Goal: Task Accomplishment & Management: Manage account settings

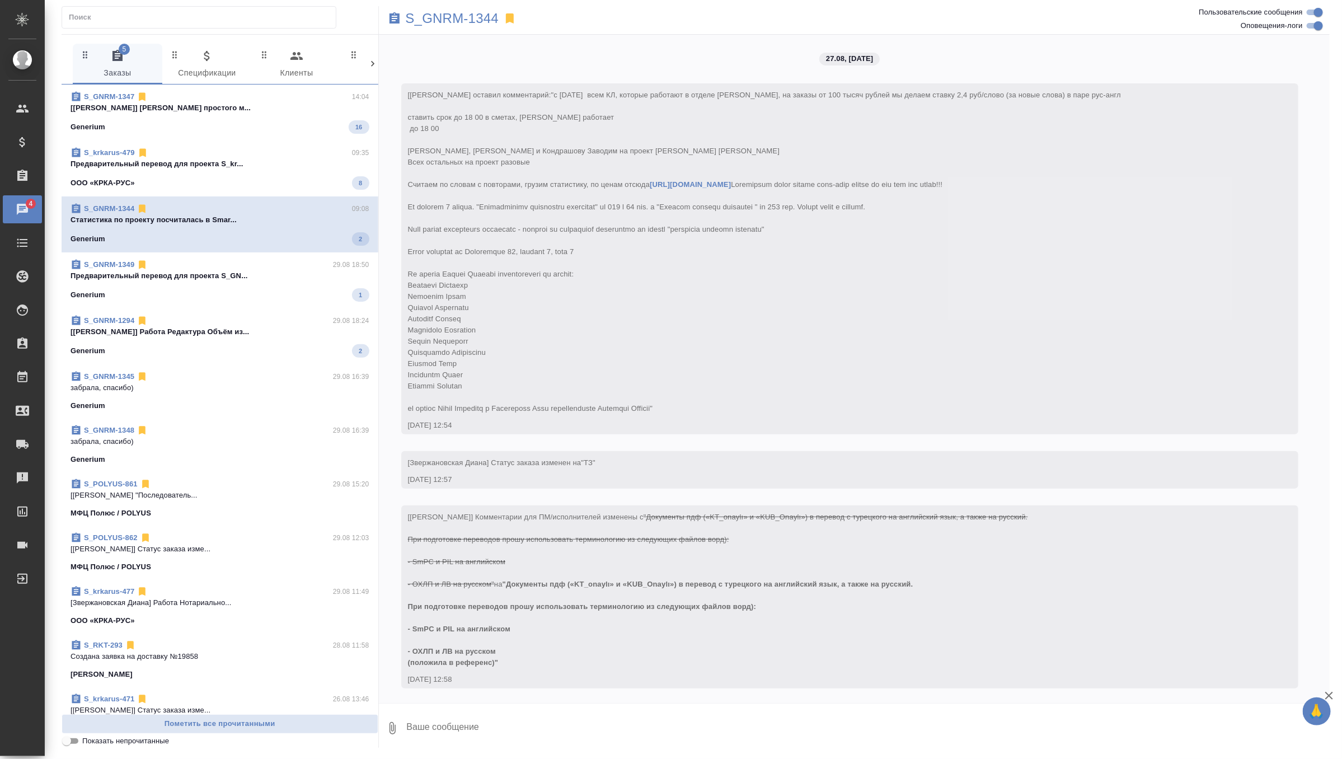
scroll to position [7574, 0]
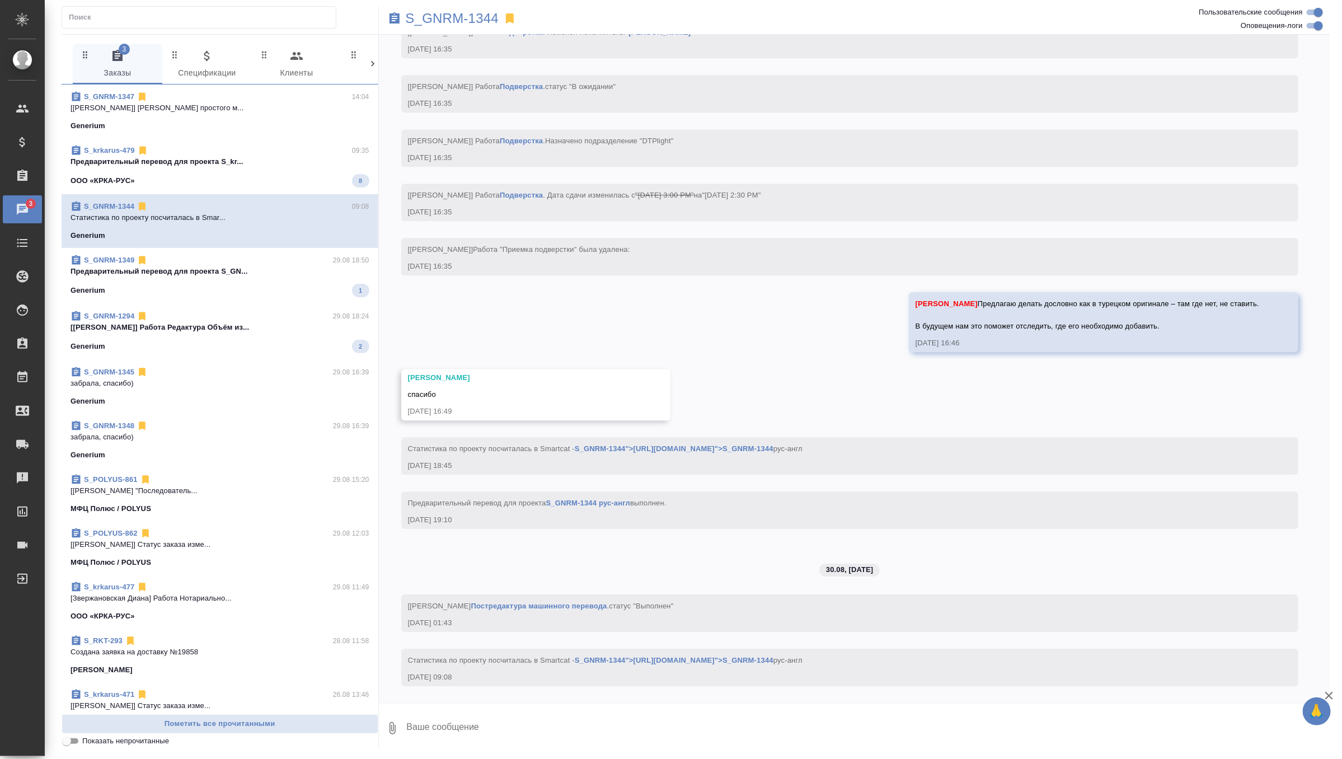
click at [286, 163] on p "Предварительный перевод для проекта S_kr..." at bounding box center [220, 161] width 299 height 11
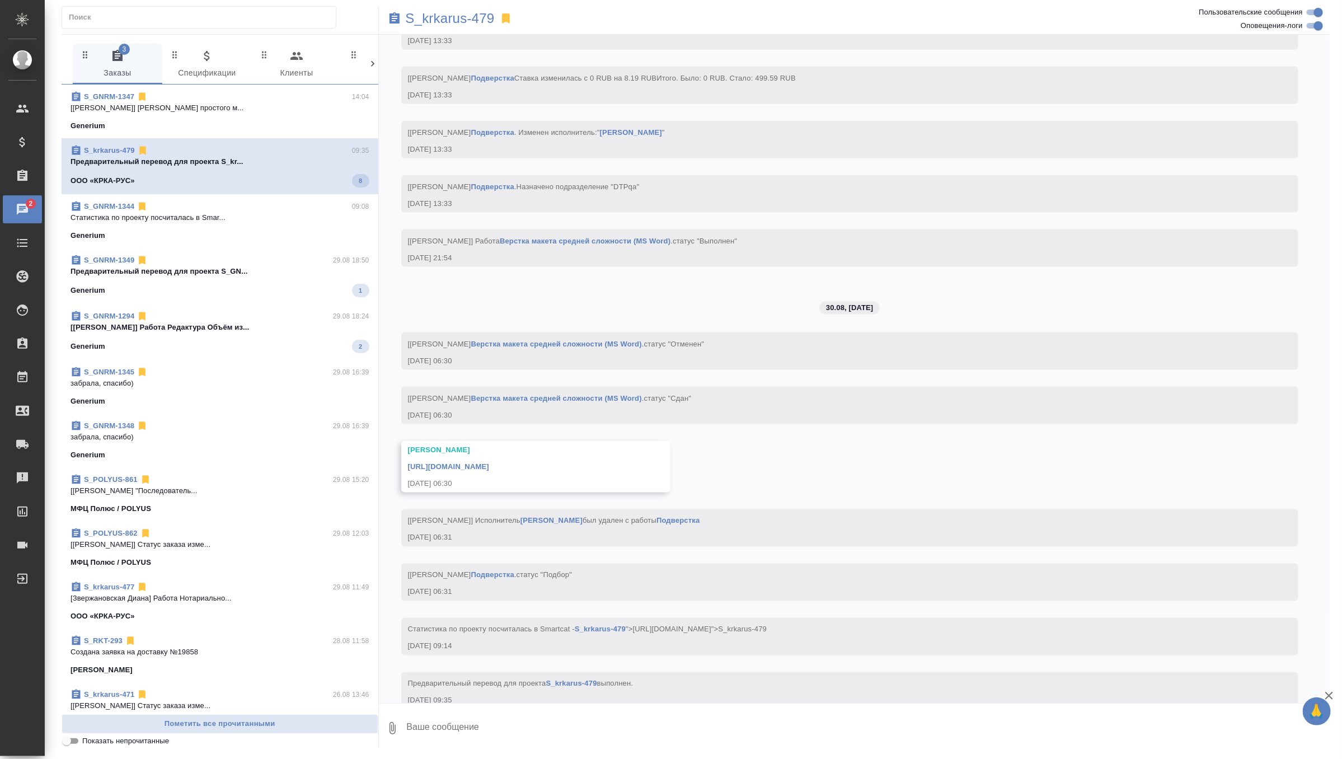
scroll to position [3651, 0]
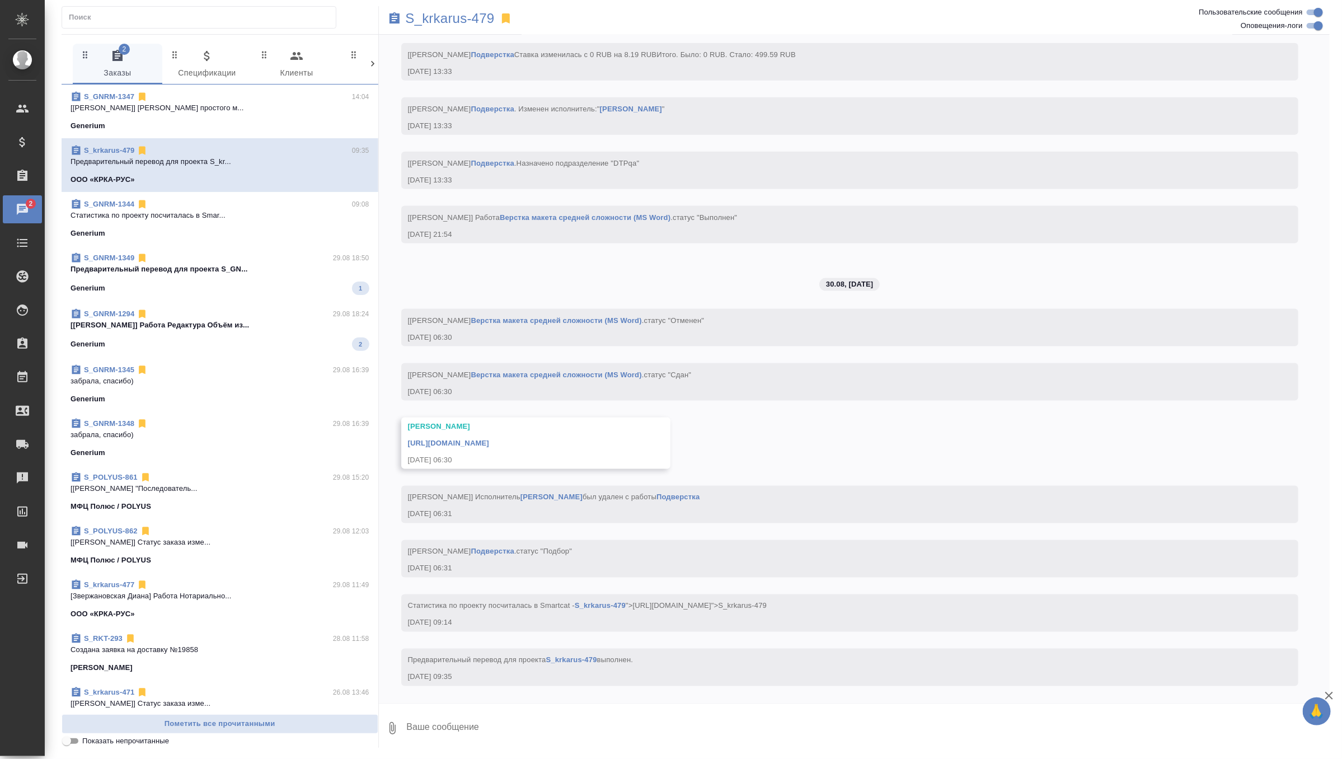
click at [265, 276] on span "S_GNRM-1349 29.08 18:50 Предварительный перевод для проекта S_GN... Generium 1" at bounding box center [220, 273] width 299 height 43
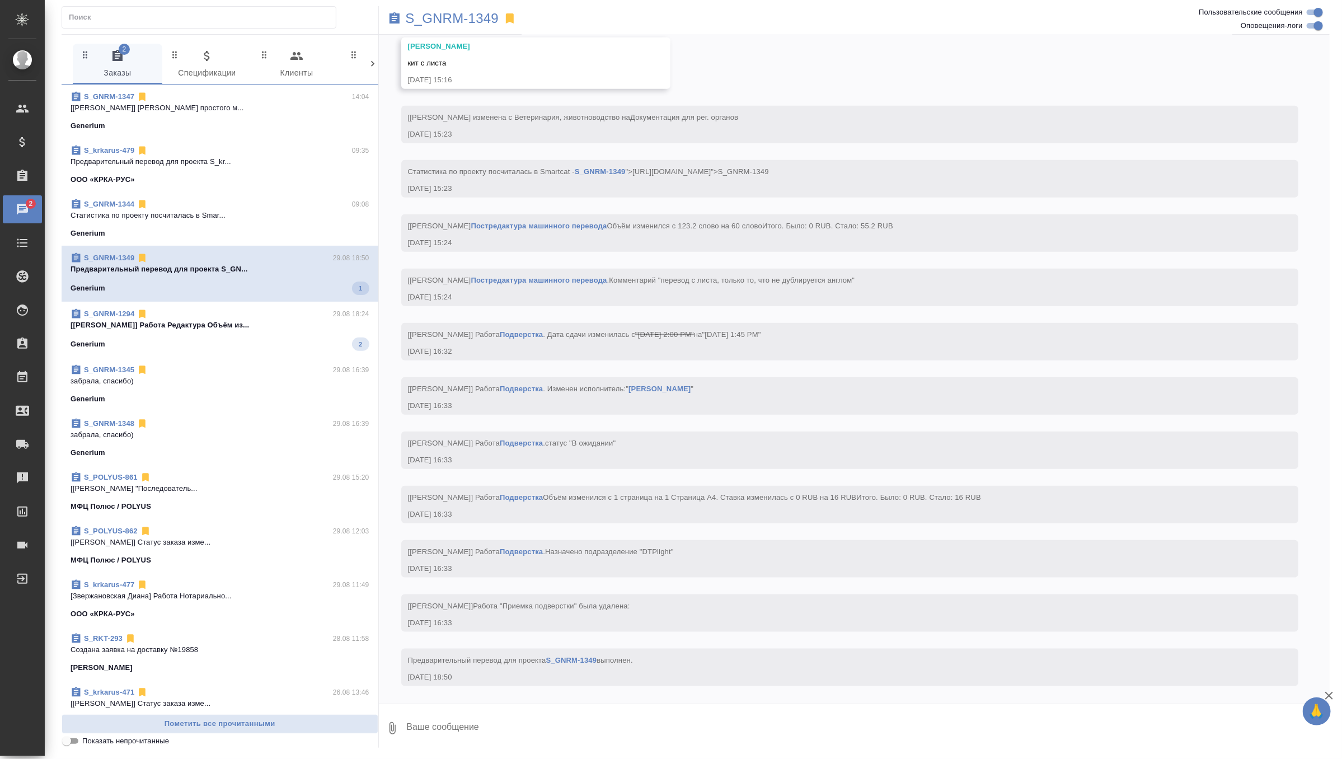
scroll to position [3234, 0]
click at [293, 331] on span "S_GNRM-1294 29.08 18:24 [[PERSON_NAME] Объём из... Generium 2" at bounding box center [220, 327] width 299 height 43
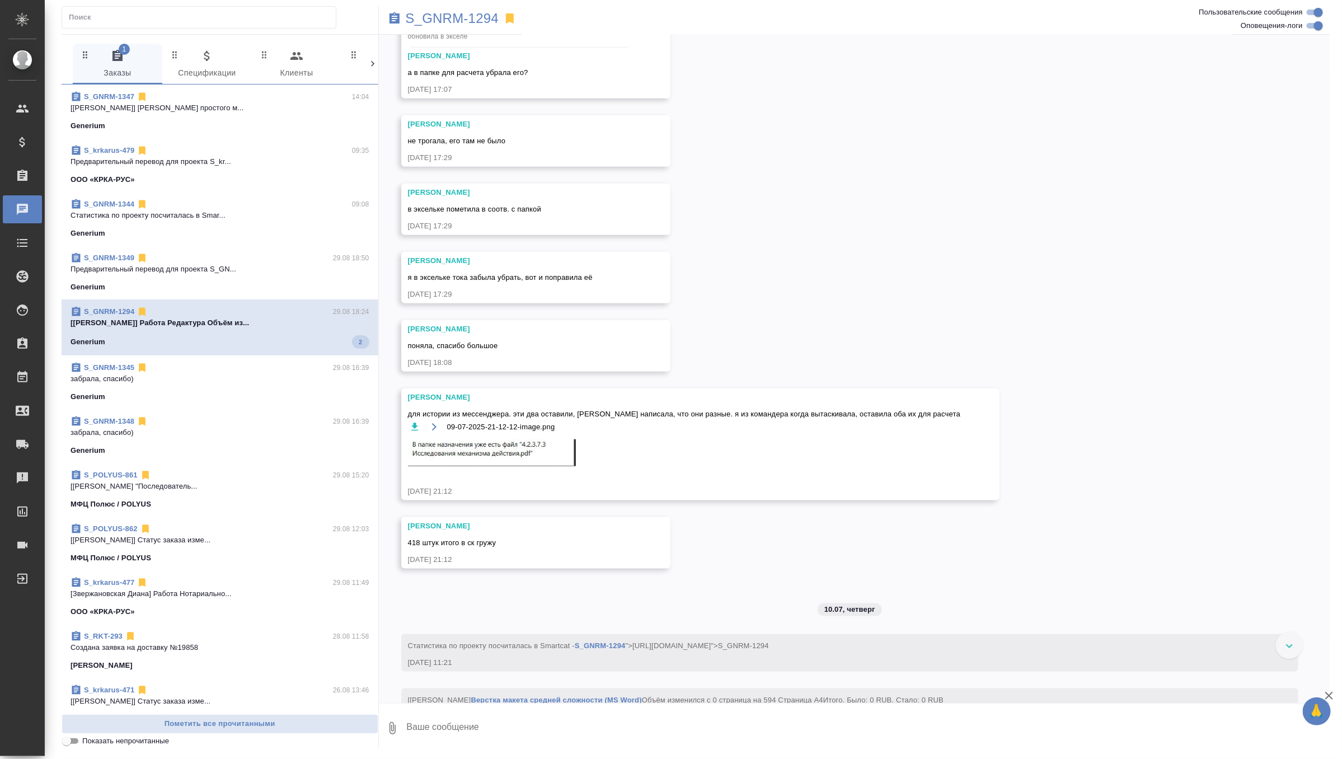
scroll to position [126229, 0]
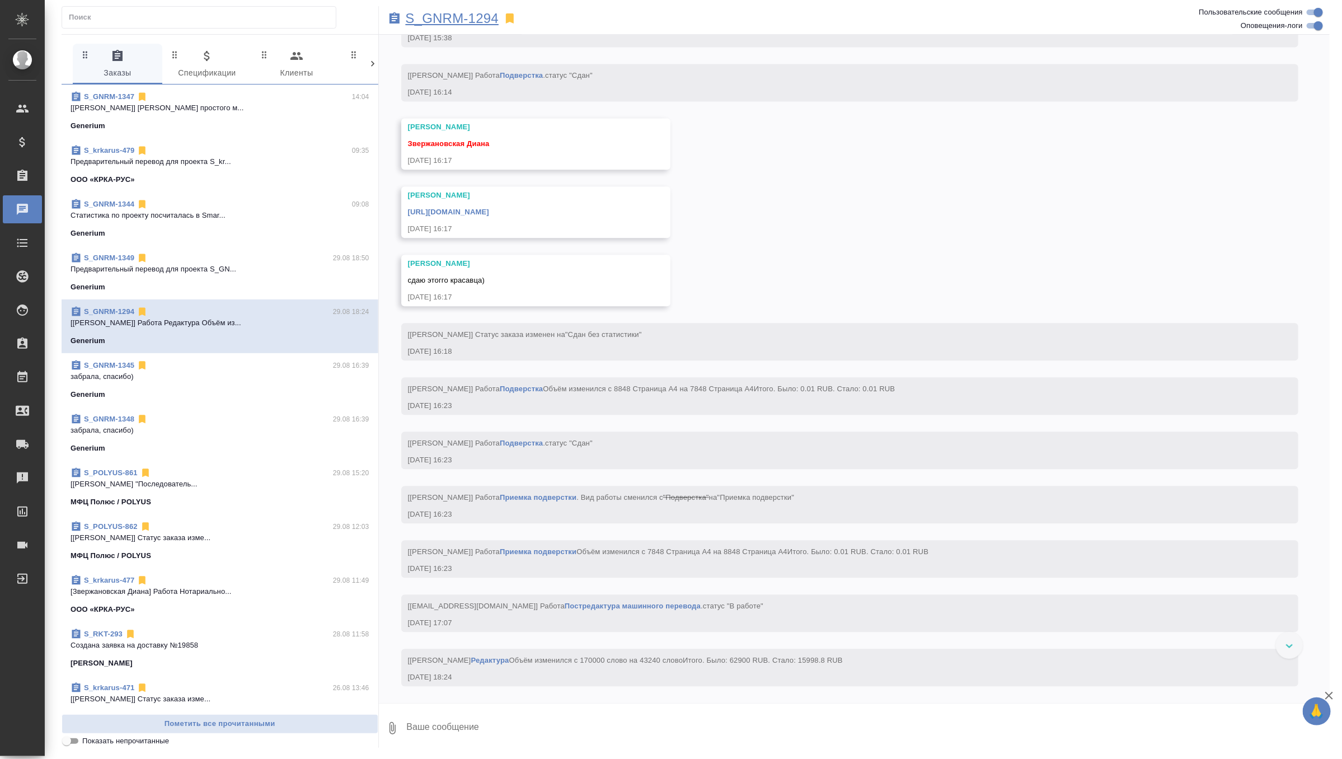
click at [480, 21] on p "S_GNRM-1294" at bounding box center [452, 18] width 93 height 11
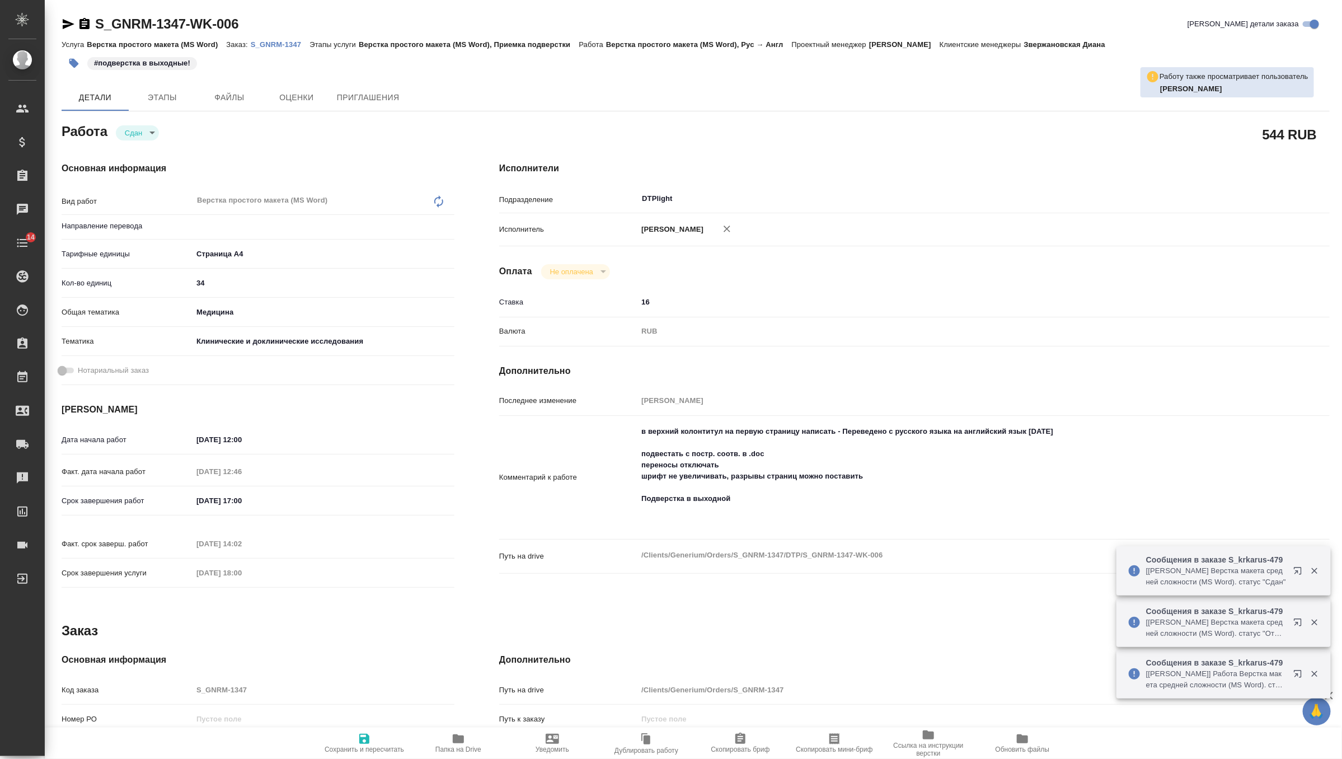
type textarea "x"
type input "рус-англ"
type textarea "x"
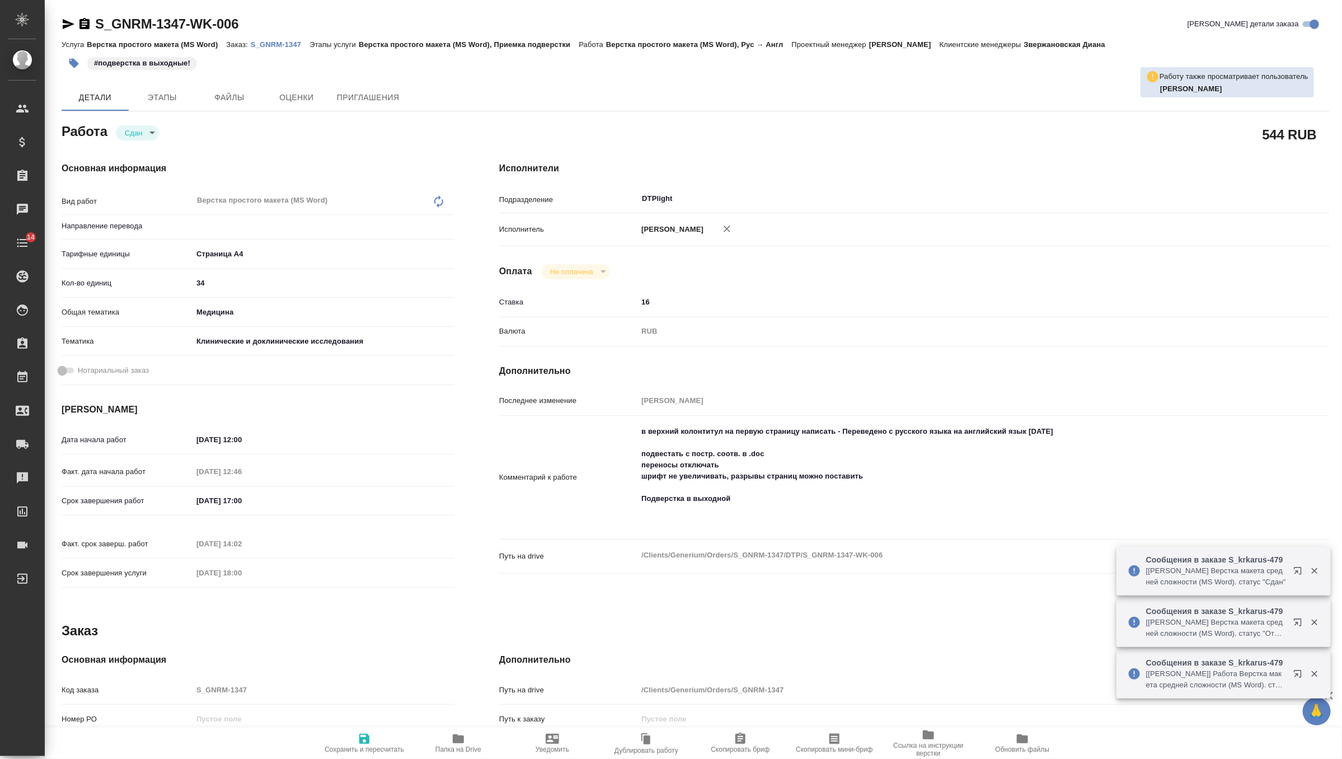
type textarea "x"
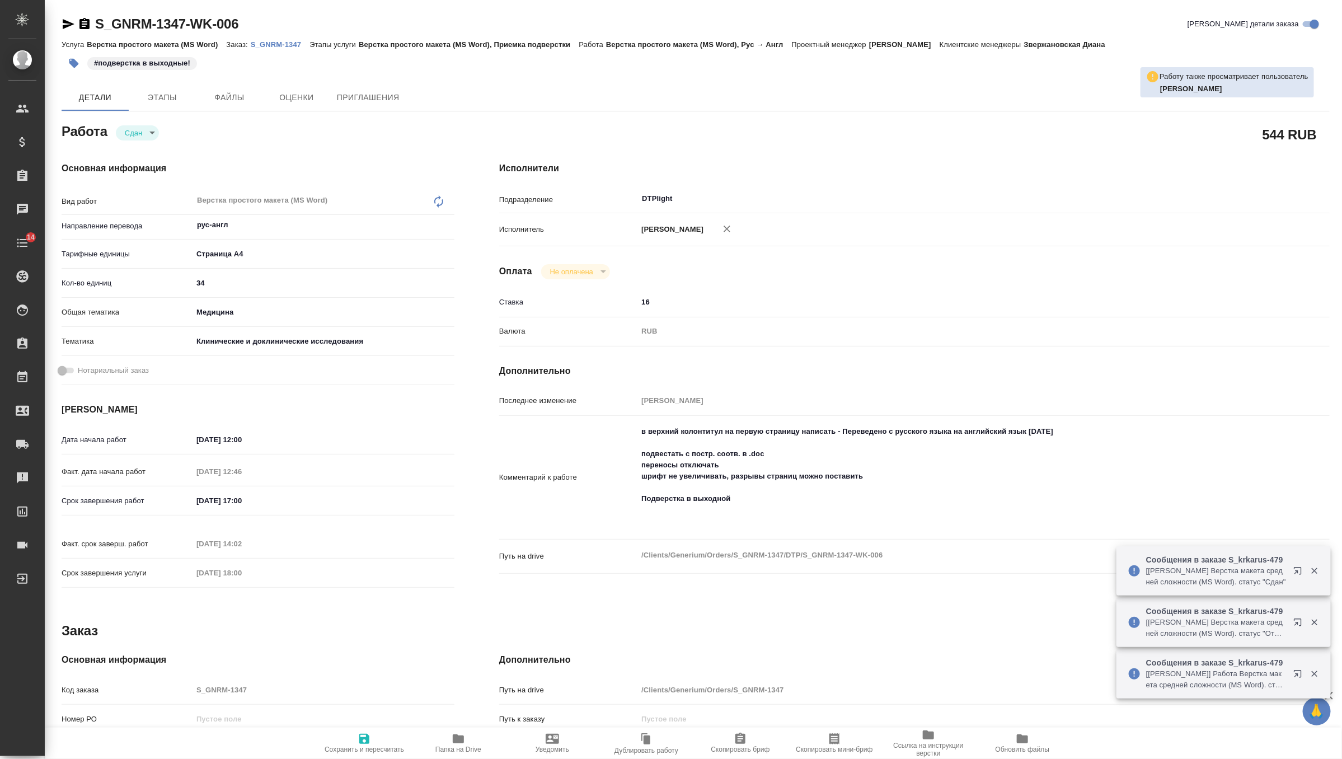
type textarea "x"
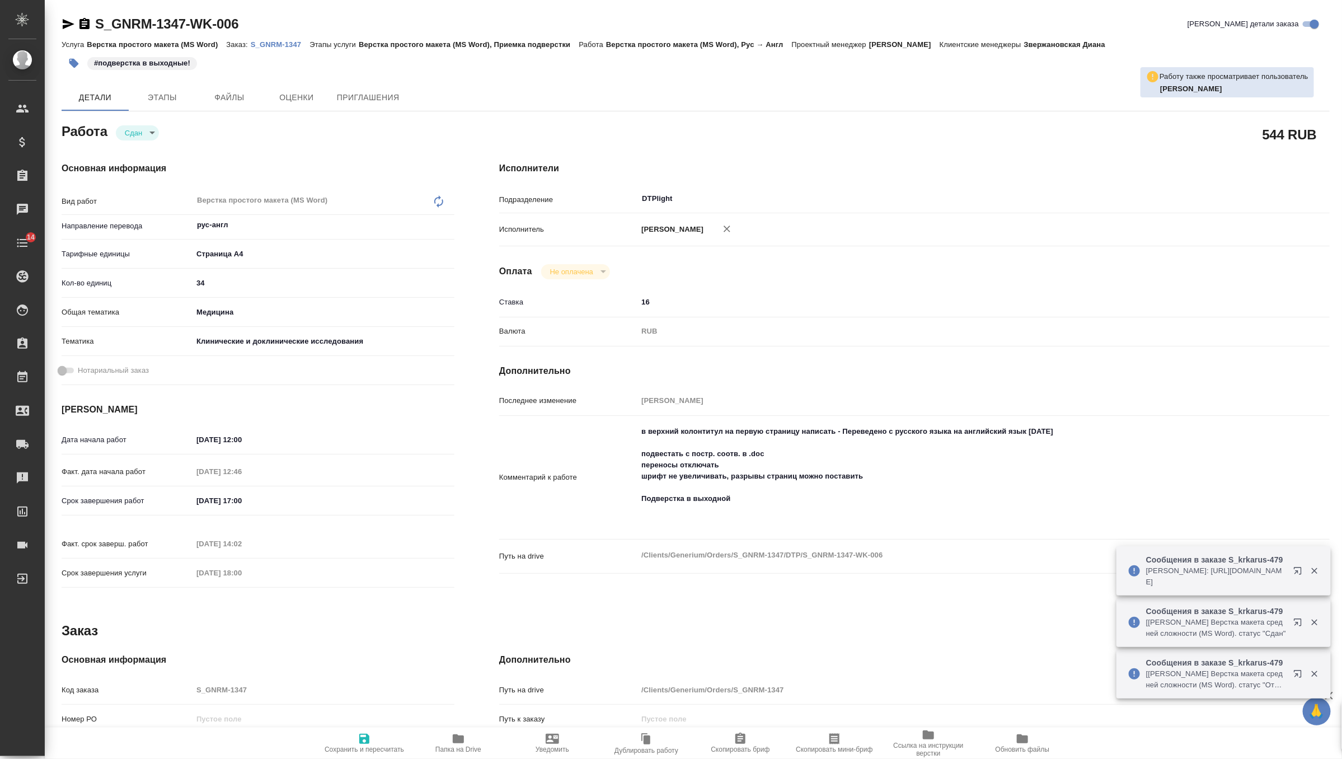
type textarea "x"
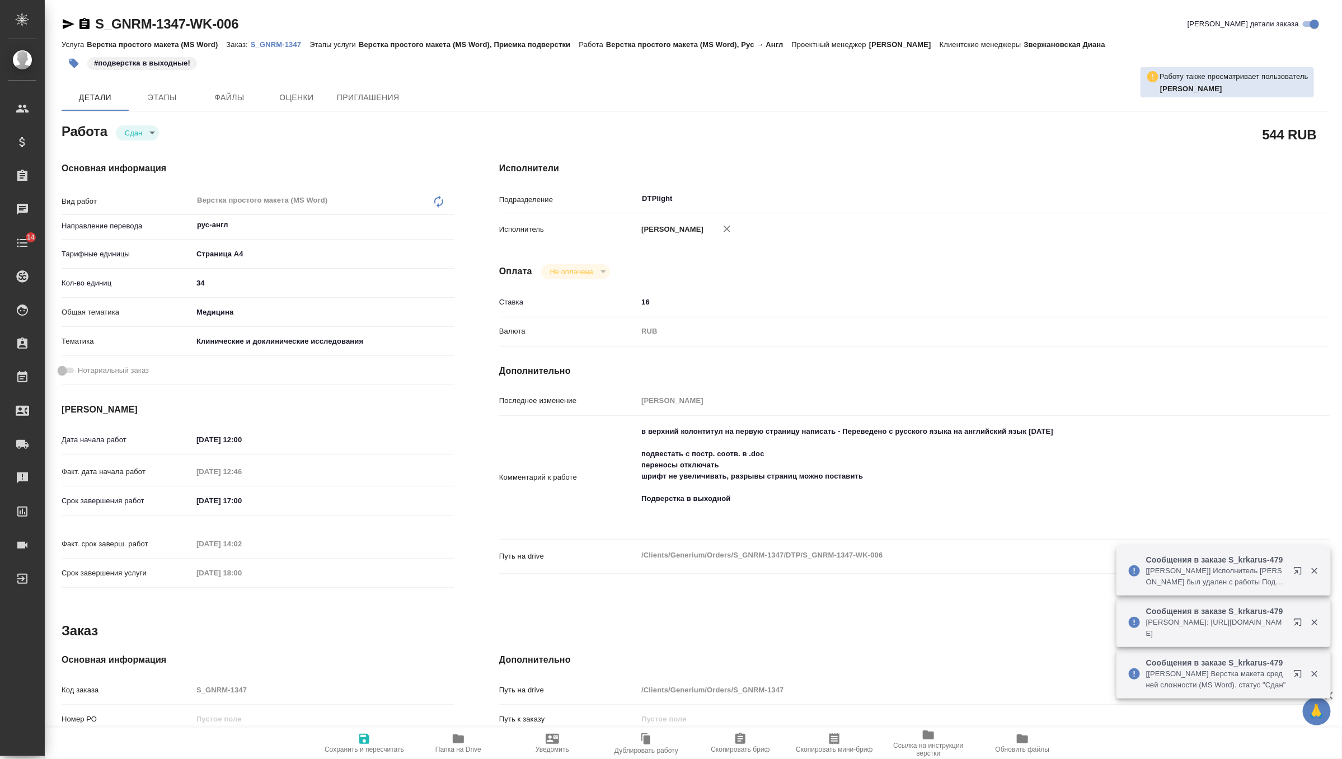
type textarea "x"
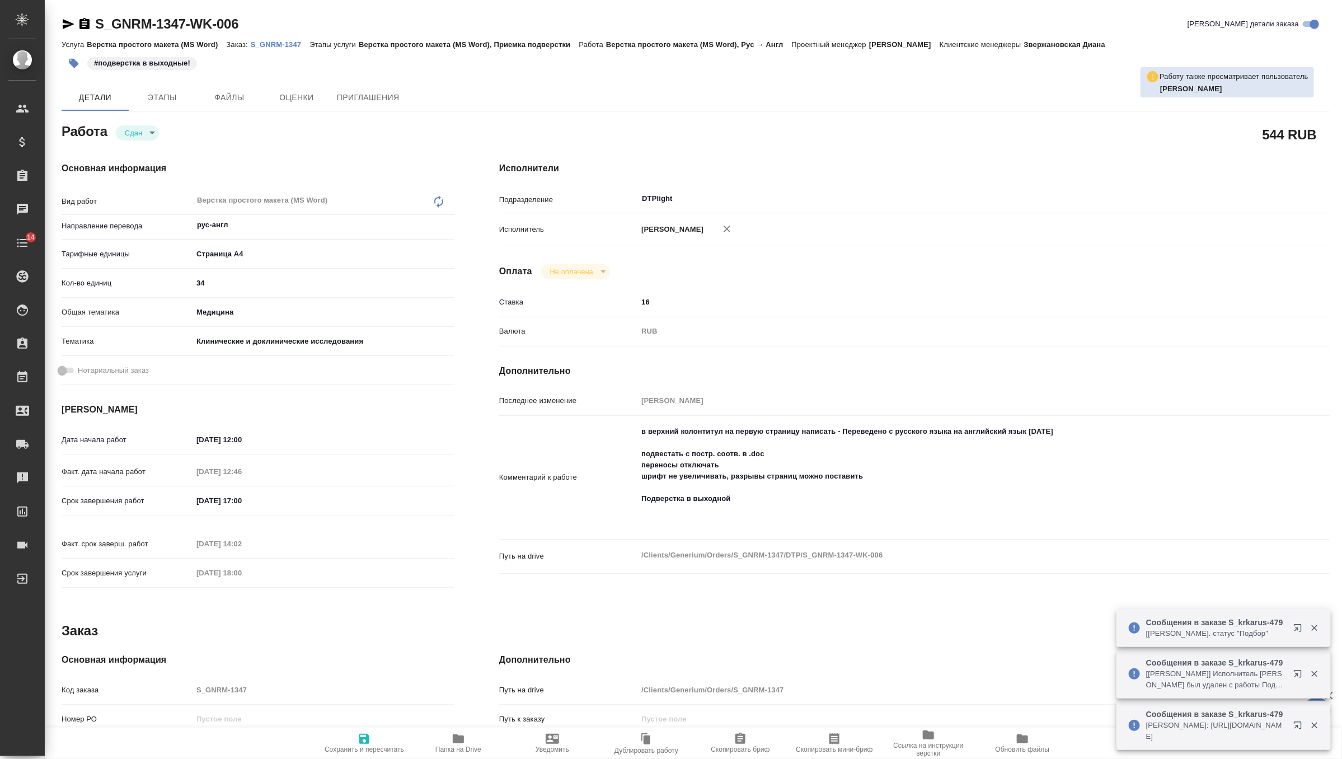
type textarea "x"
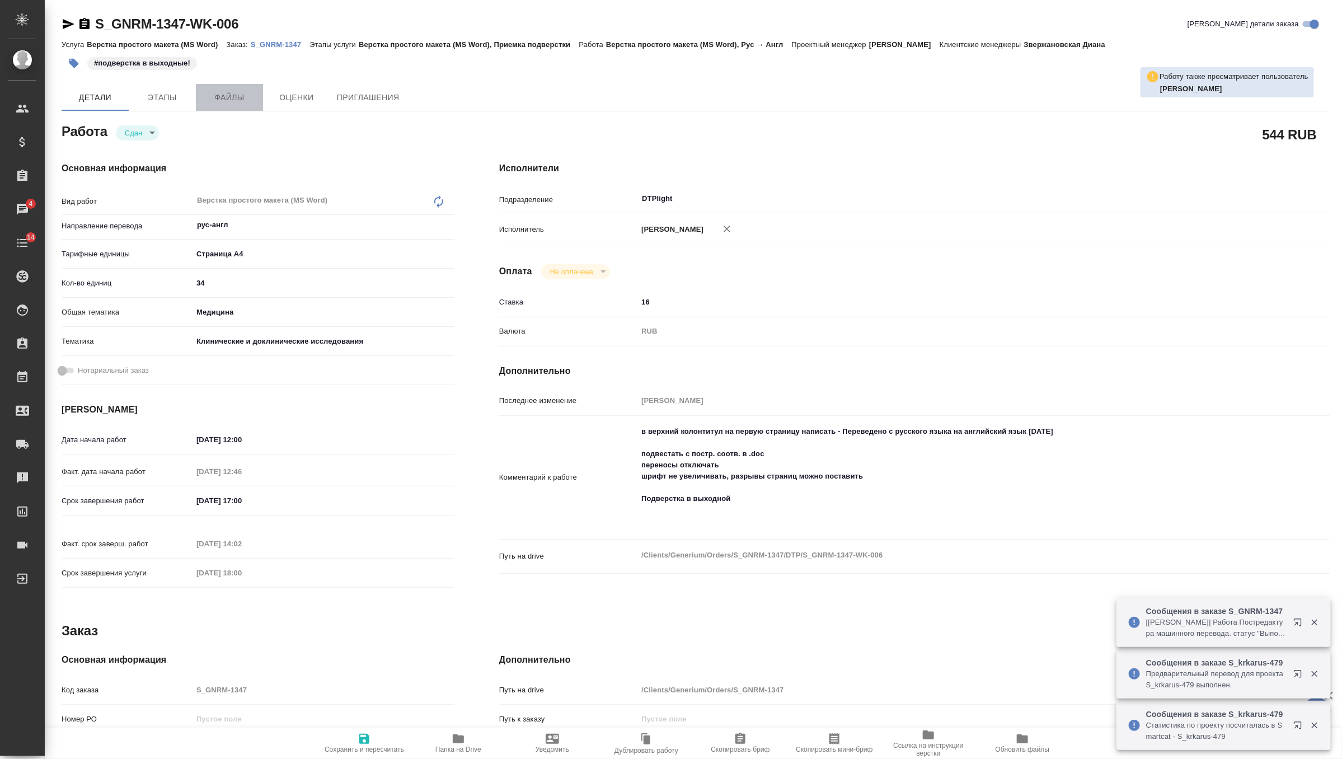
click at [236, 102] on span "Файлы" at bounding box center [230, 98] width 54 height 14
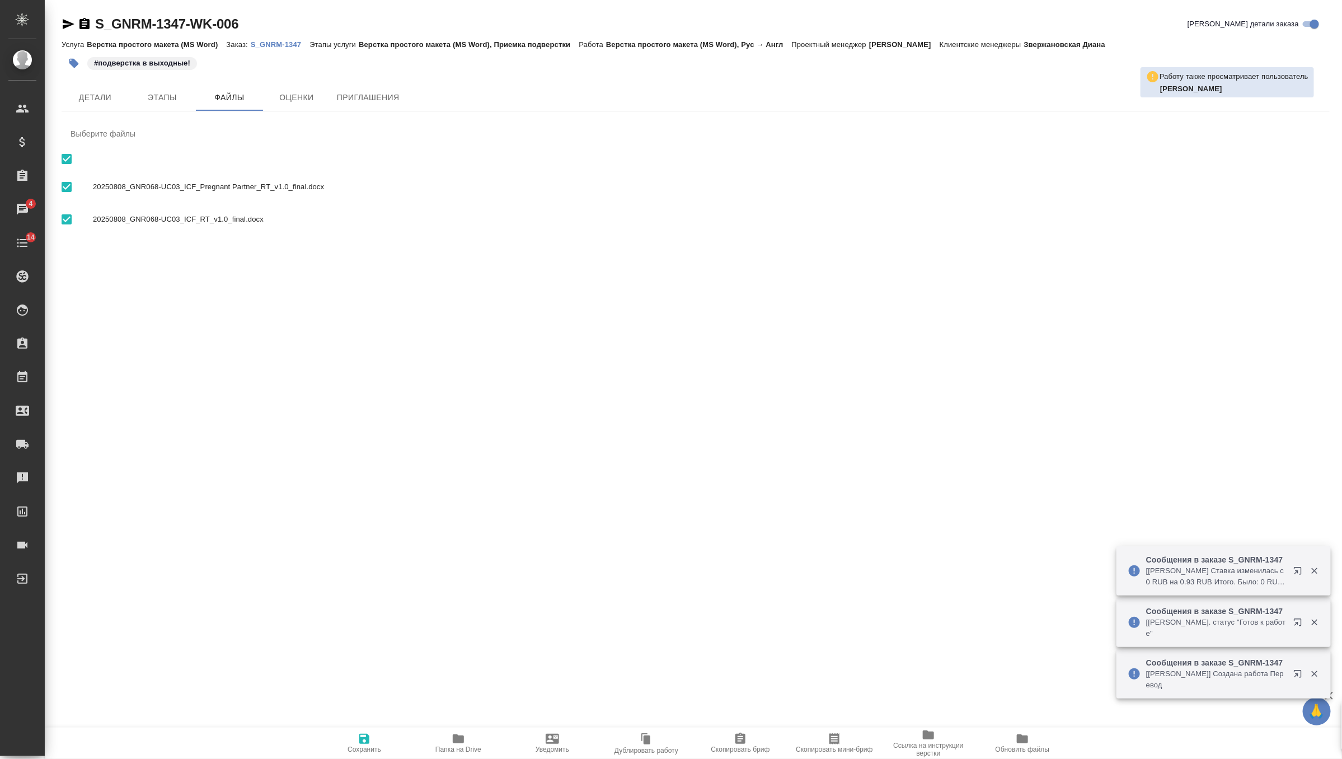
click at [286, 43] on p "S_GNRM-1347" at bounding box center [280, 44] width 59 height 8
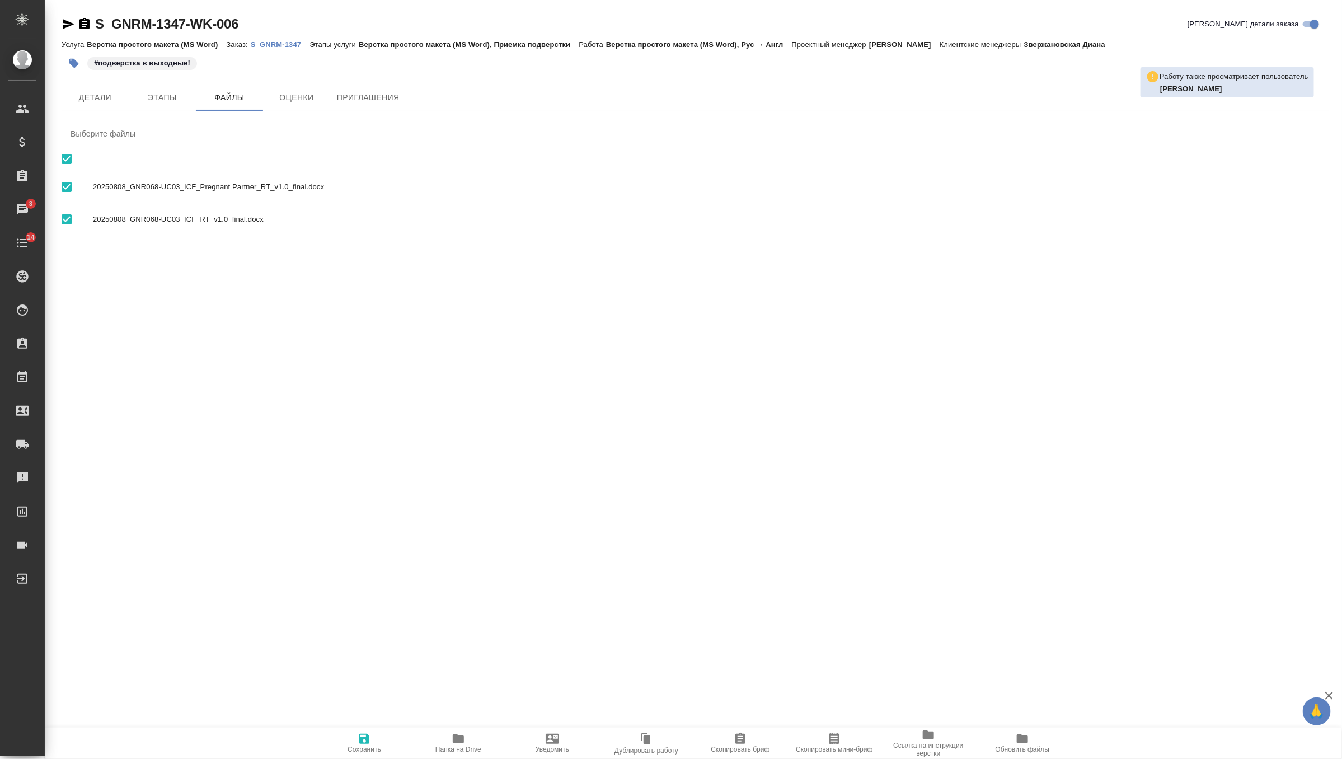
click at [460, 742] on icon "button" at bounding box center [458, 738] width 11 height 9
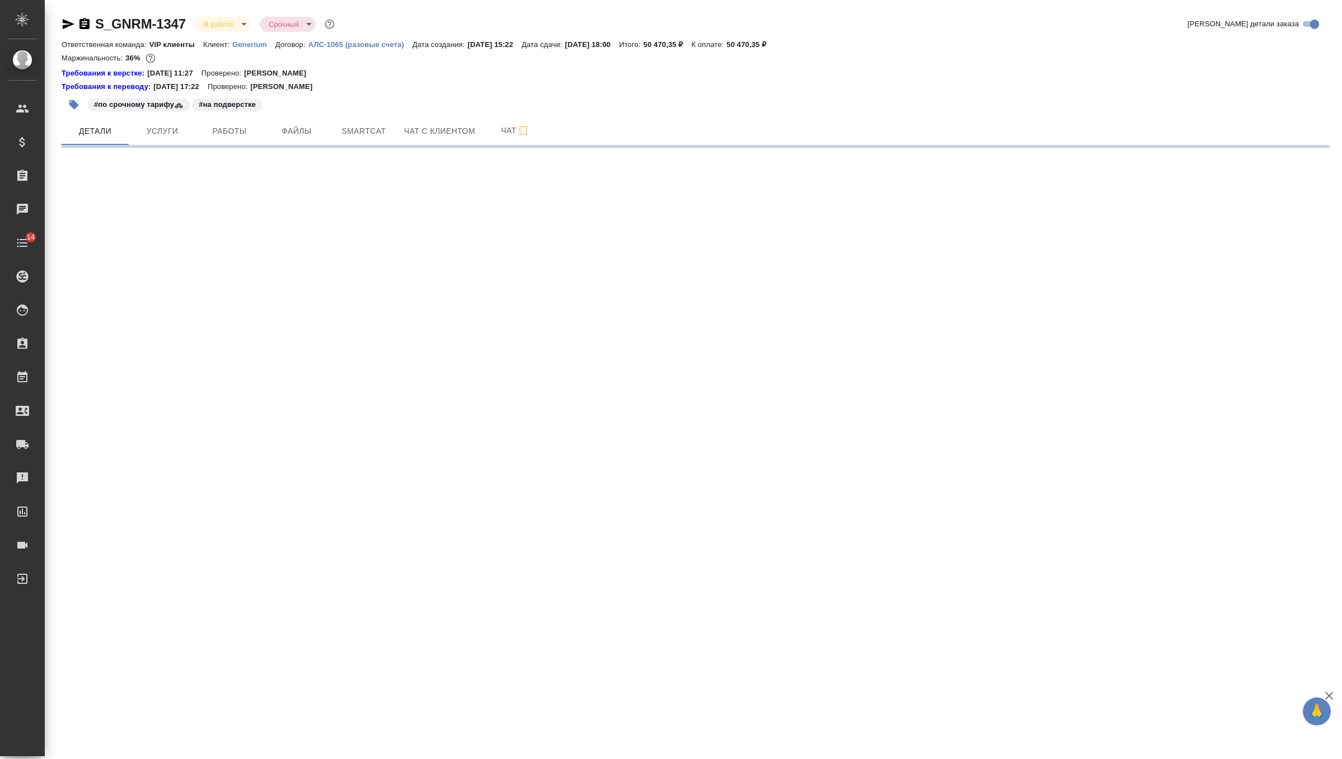
select select "RU"
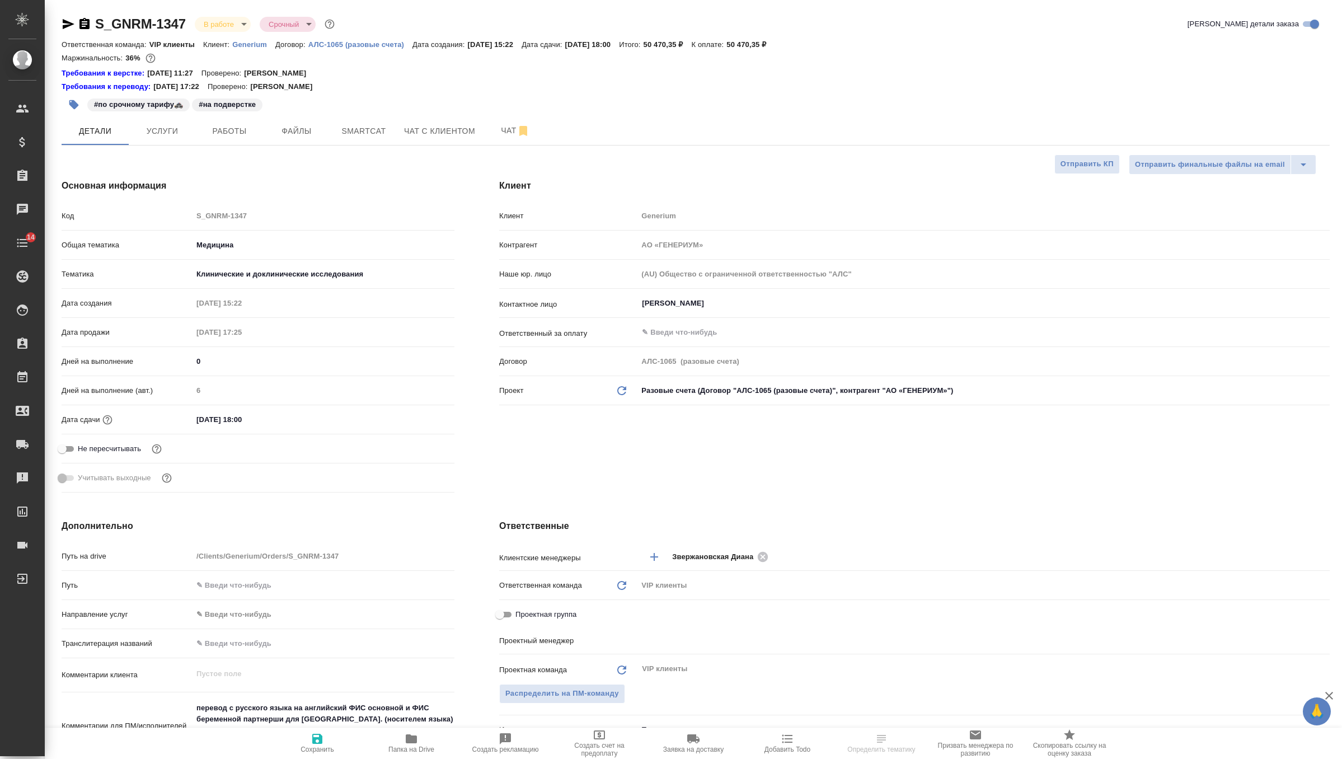
type input "[PERSON_NAME]"
type textarea "x"
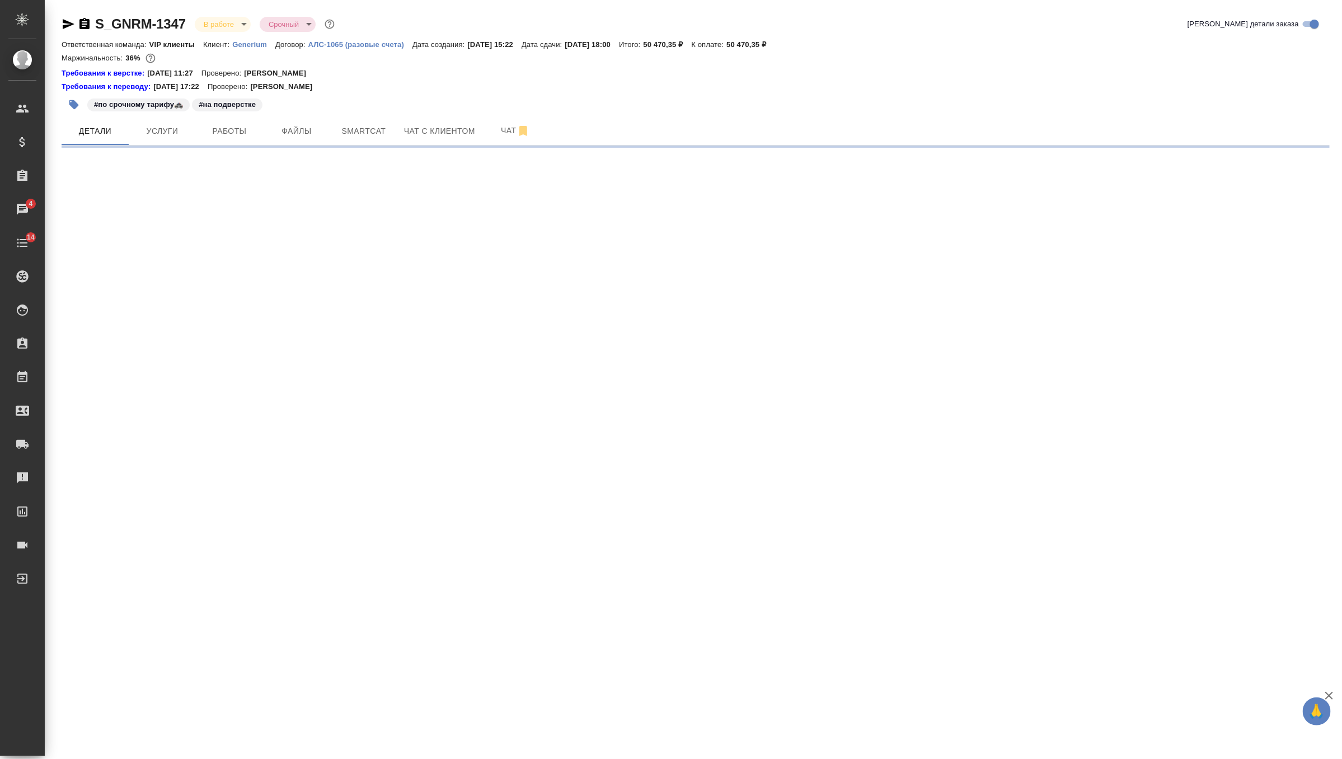
select select "RU"
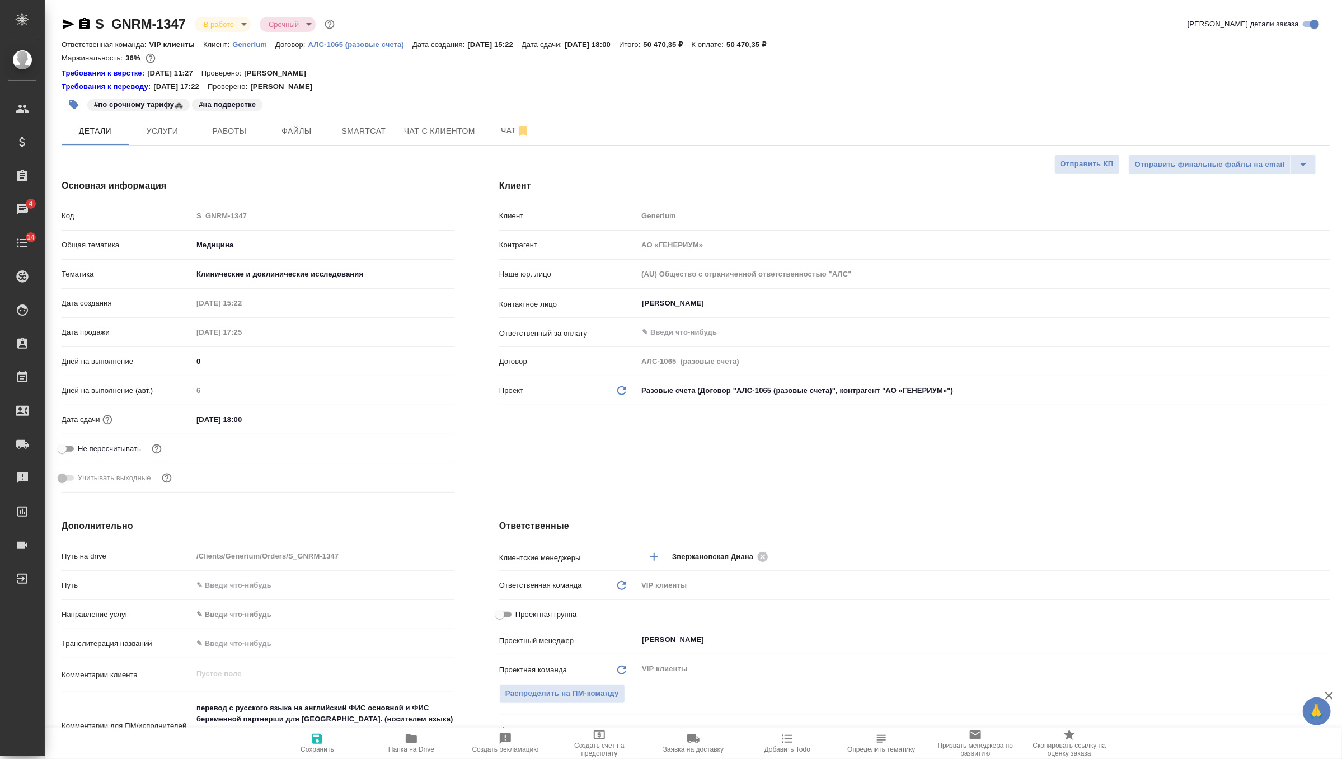
type textarea "x"
click at [217, 130] on span "Работы" at bounding box center [230, 131] width 54 height 14
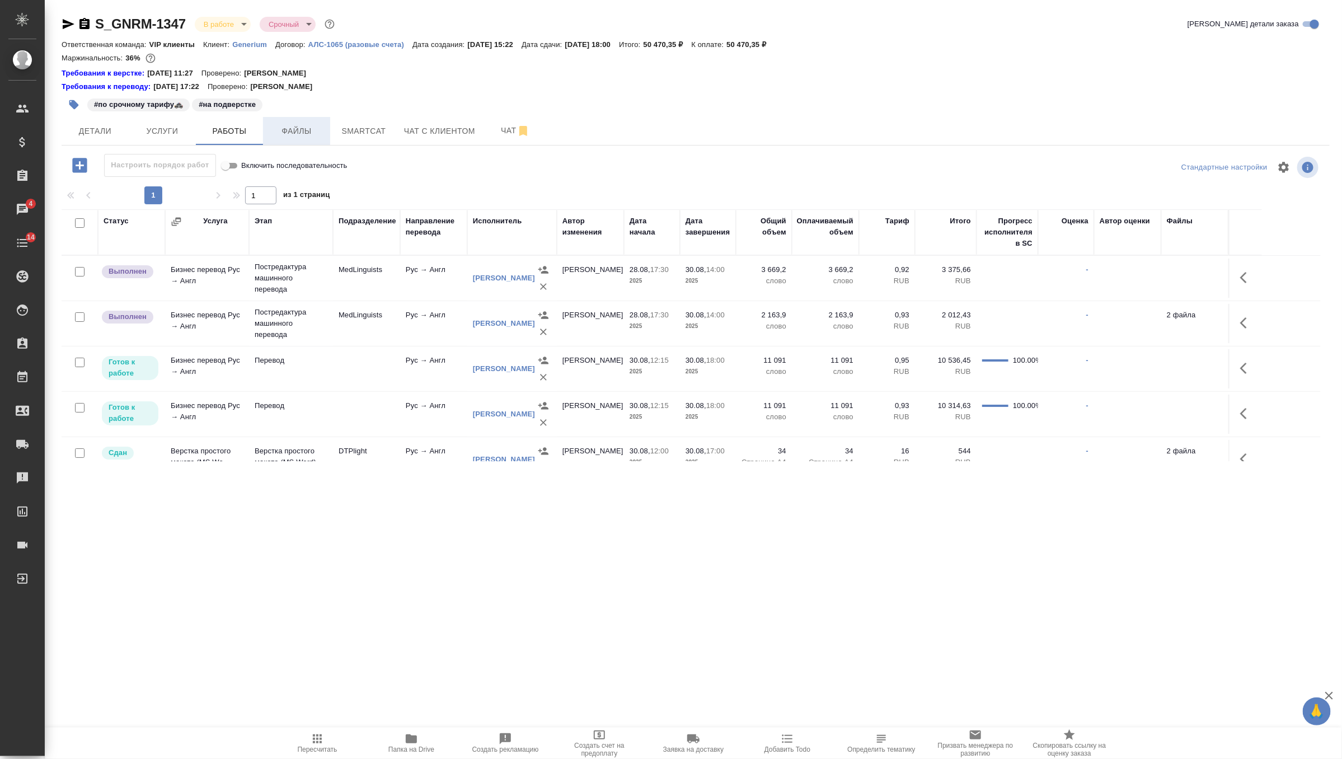
click at [305, 120] on button "Файлы" at bounding box center [296, 131] width 67 height 28
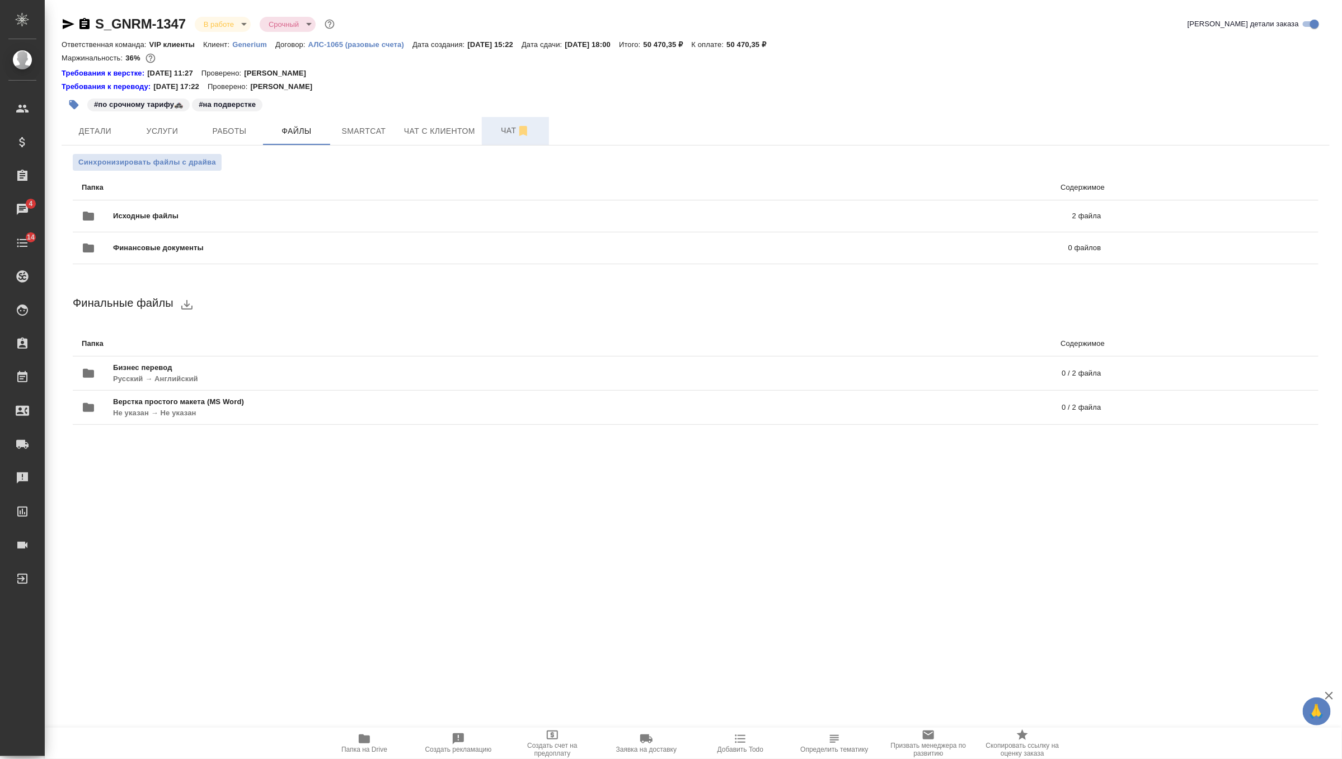
click at [503, 142] on button "Чат" at bounding box center [515, 131] width 67 height 28
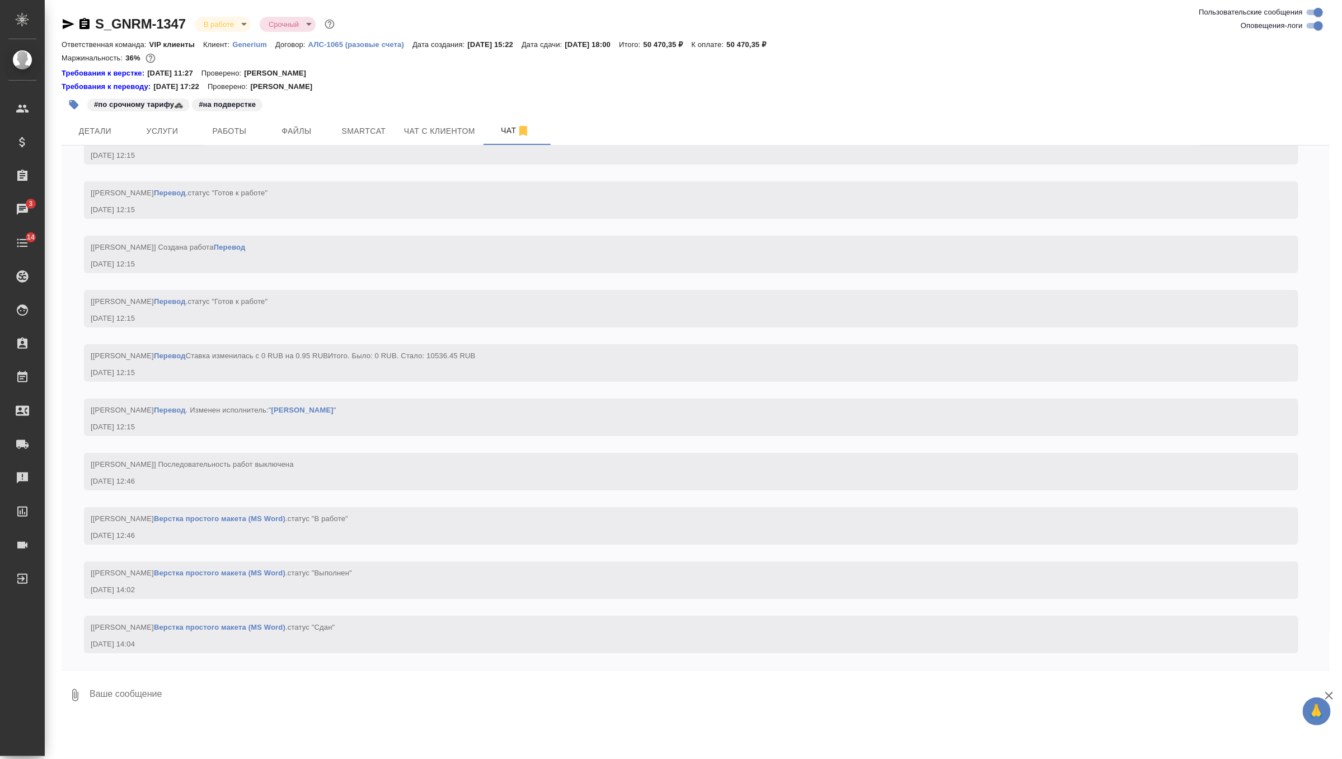
scroll to position [5242, 0]
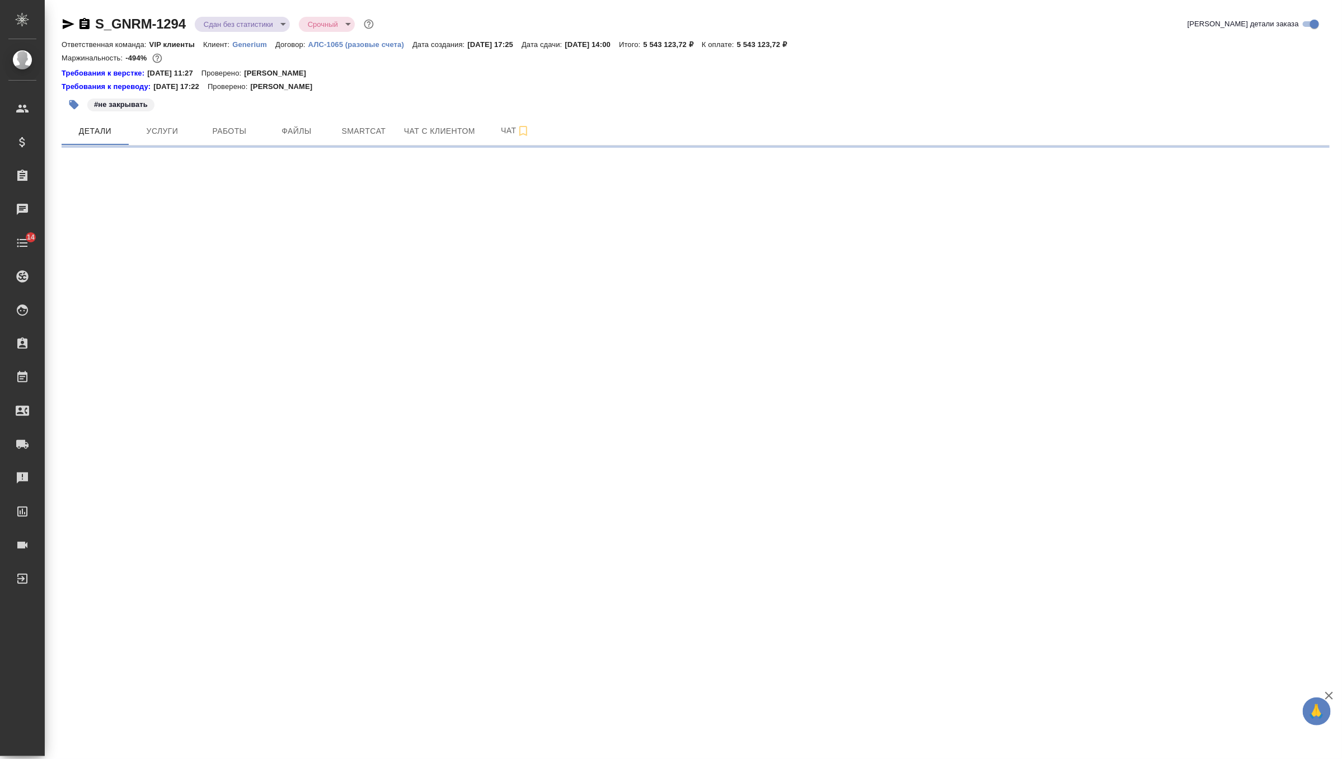
select select "RU"
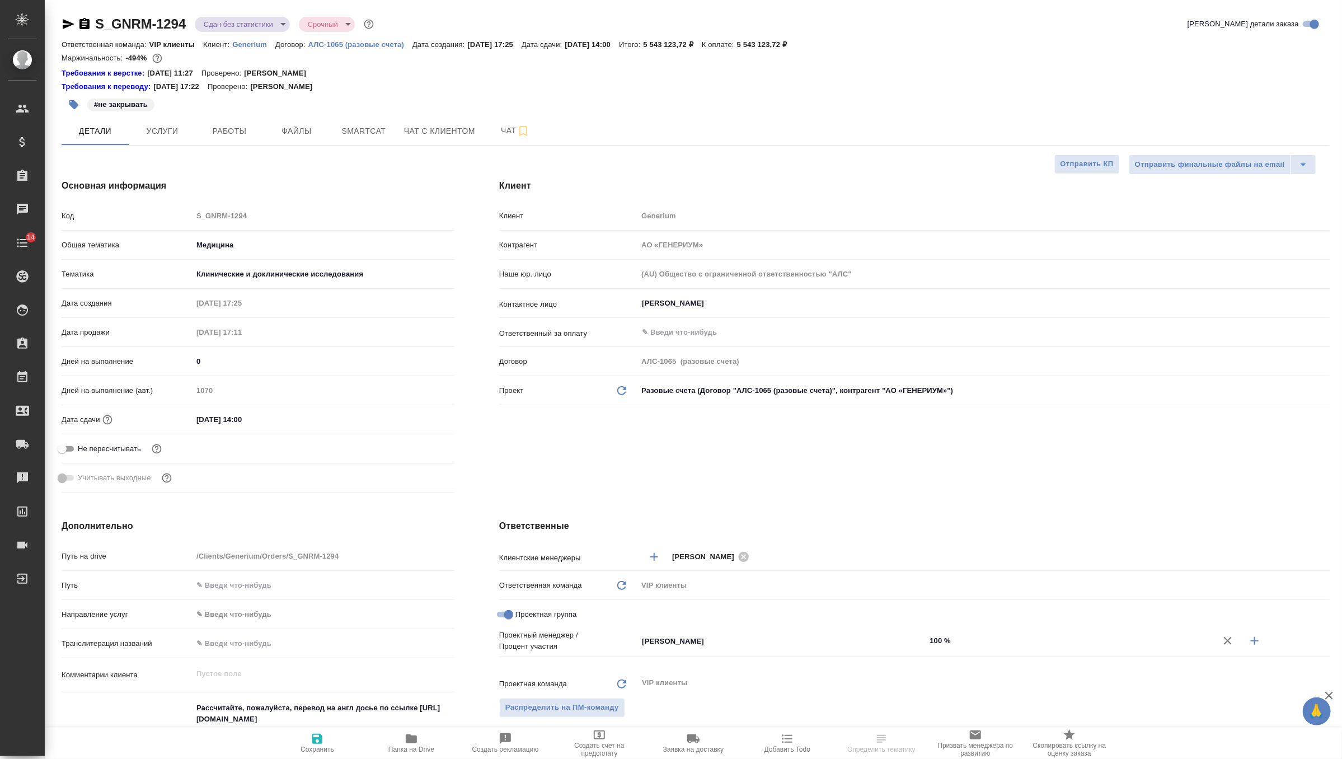
type textarea "x"
